Goal: Find specific page/section: Find specific page/section

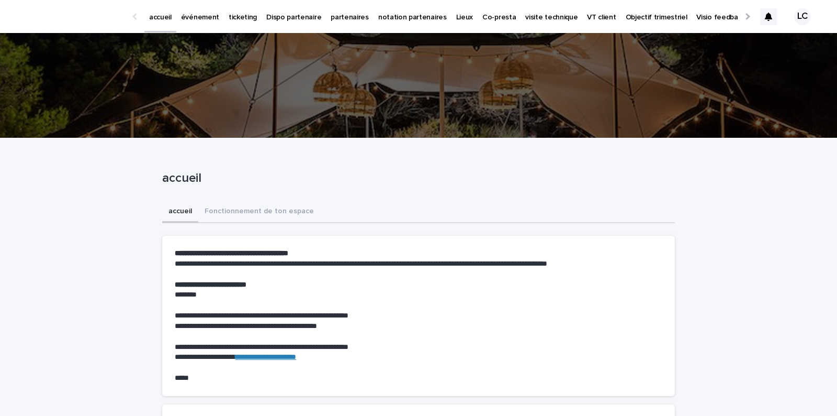
click at [182, 14] on p "événement" at bounding box center [200, 11] width 38 height 22
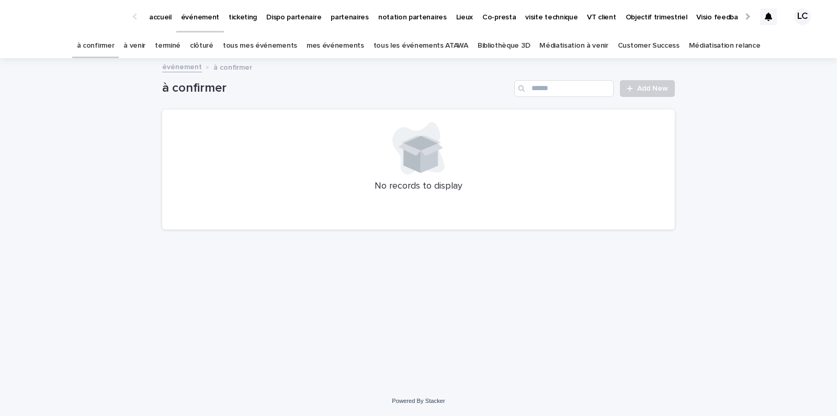
click at [145, 46] on link "à venir" at bounding box center [135, 45] width 22 height 25
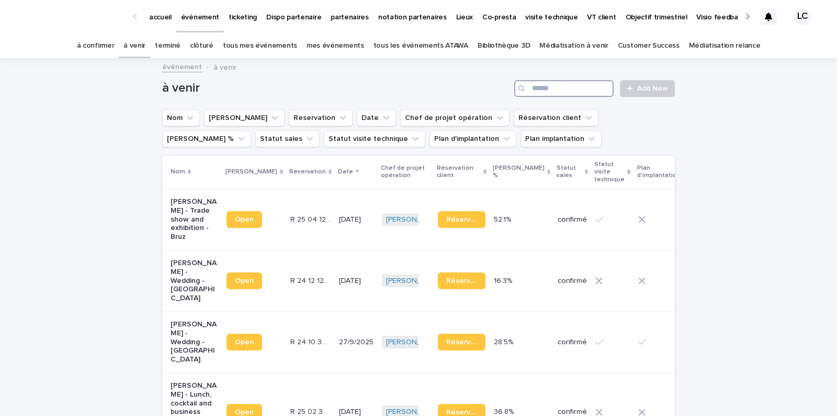
click at [551, 89] on input "Search" at bounding box center [563, 88] width 99 height 17
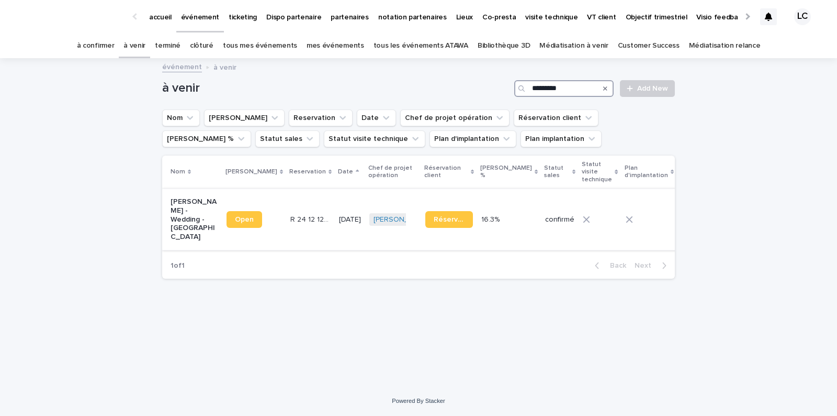
type input "********"
click at [178, 222] on p "[PERSON_NAME] - Wedding - [GEOGRAPHIC_DATA]" at bounding box center [195, 219] width 48 height 44
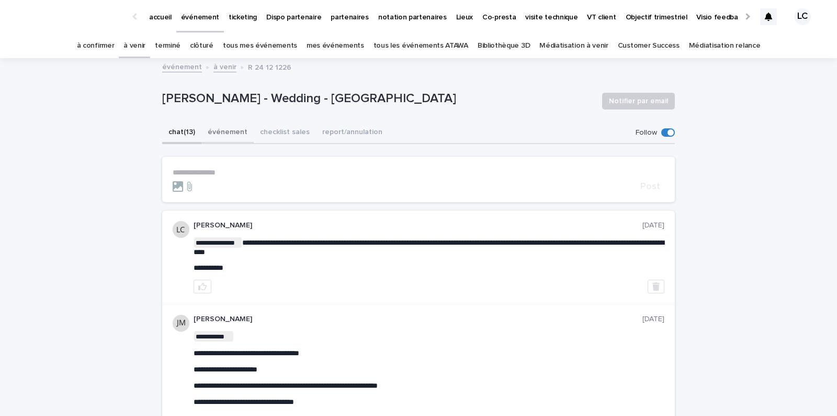
click at [218, 138] on button "événement" at bounding box center [227, 133] width 52 height 22
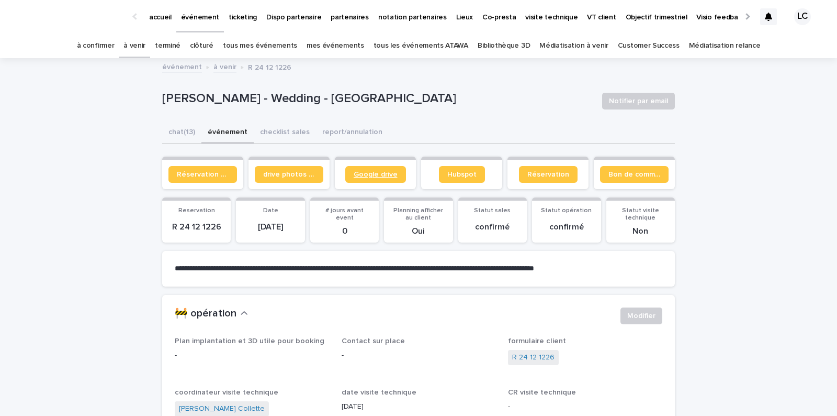
click at [361, 173] on span "Google drive" at bounding box center [376, 174] width 44 height 7
click at [291, 172] on span "drive photos coordinateur" at bounding box center [289, 174] width 52 height 7
